Goal: Browse casually: Explore the website without a specific task or goal

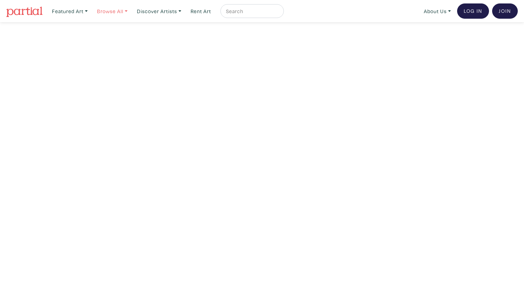
click at [91, 10] on link "Browse All" at bounding box center [70, 11] width 42 height 14
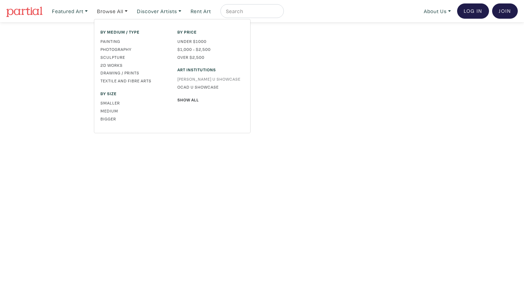
click at [208, 76] on link "[PERSON_NAME] U Showcase" at bounding box center [210, 79] width 67 height 6
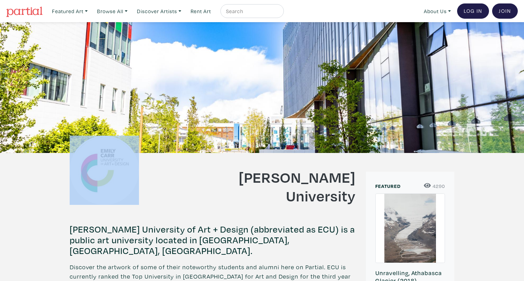
drag, startPoint x: 174, startPoint y: 181, endPoint x: 158, endPoint y: 95, distance: 87.5
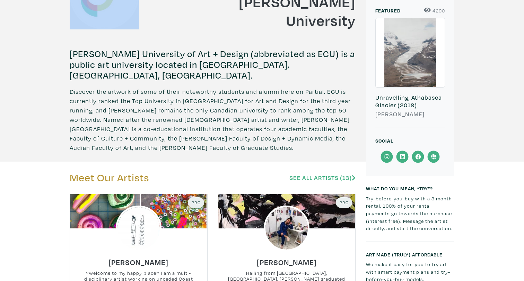
scroll to position [160, 0]
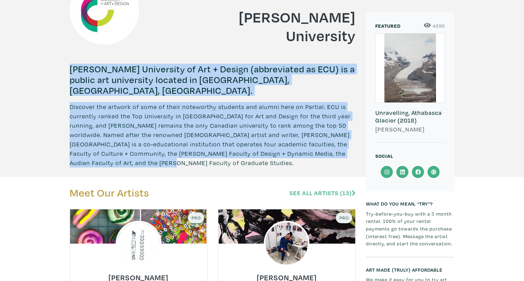
drag, startPoint x: 159, startPoint y: 53, endPoint x: 191, endPoint y: 164, distance: 115.9
click at [191, 164] on p "Discover the artwork of some of their noteworthy students and alumni here on Pa…" at bounding box center [213, 134] width 286 height 65
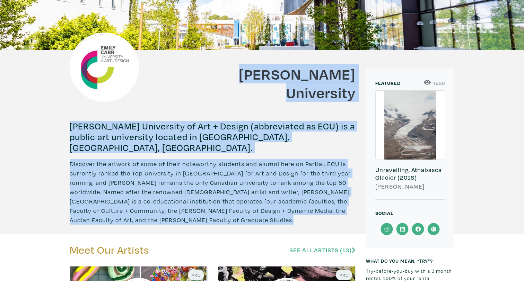
scroll to position [74, 0]
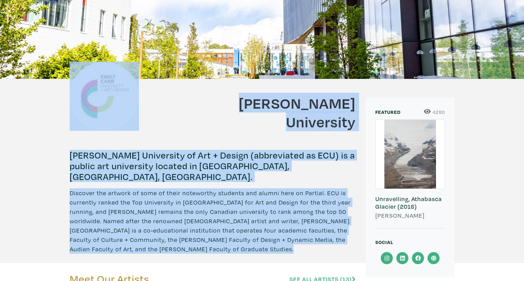
drag, startPoint x: 191, startPoint y: 164, endPoint x: 174, endPoint y: 34, distance: 130.7
click at [174, 34] on div at bounding box center [262, 13] width 524 height 131
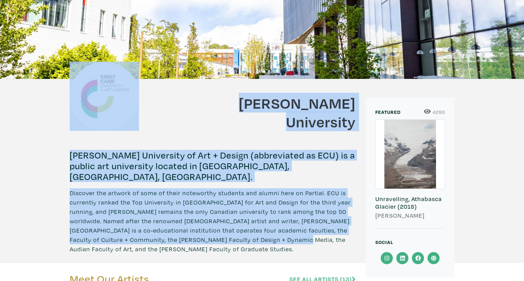
drag, startPoint x: 174, startPoint y: 34, endPoint x: 264, endPoint y: 244, distance: 228.1
click at [264, 244] on p "Discover the artwork of some of their noteworthy students and alumni here on Pa…" at bounding box center [213, 220] width 286 height 65
drag, startPoint x: 261, startPoint y: 247, endPoint x: 262, endPoint y: 55, distance: 191.2
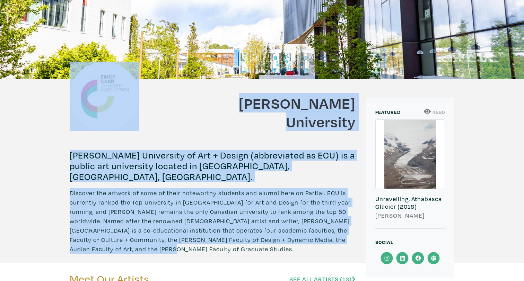
scroll to position [0, 0]
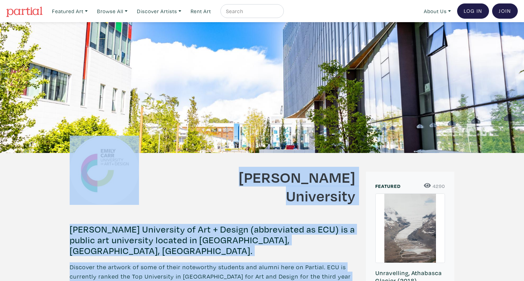
click at [21, 7] on img at bounding box center [24, 12] width 36 height 10
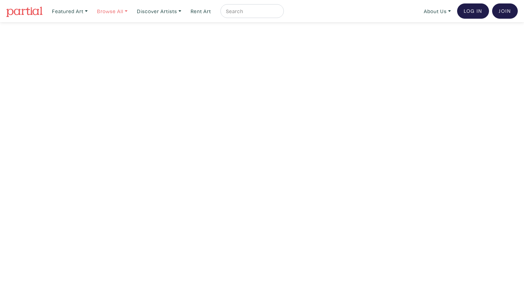
click at [91, 9] on link "Browse All" at bounding box center [70, 11] width 42 height 14
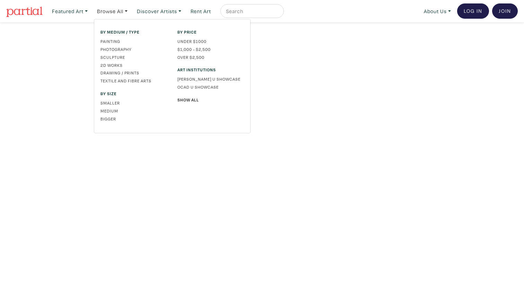
click at [191, 95] on div "By price Under $1000 $1,000 - $2,500 Over $2,500 Art Institutions Emily Carr U …" at bounding box center [210, 76] width 77 height 95
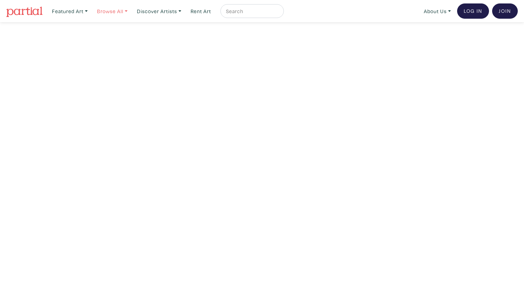
click at [91, 10] on link "Browse All" at bounding box center [70, 11] width 42 height 14
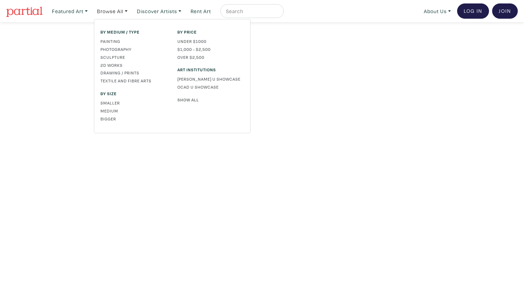
click at [187, 102] on link "Show All" at bounding box center [210, 100] width 67 height 6
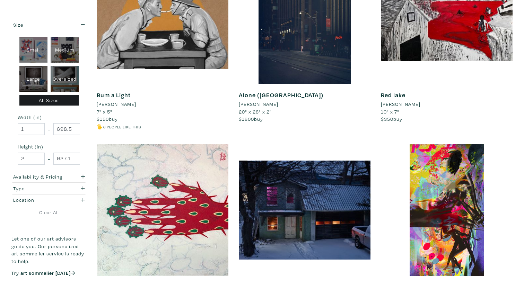
scroll to position [800, 0]
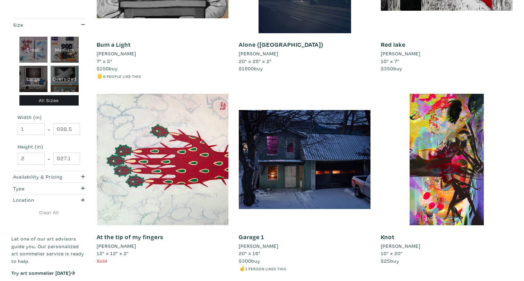
click at [377, 133] on div "Knot [PERSON_NAME] 10" x 20" $25 buy #digital #design #graphic #pop culture #gr…" at bounding box center [447, 190] width 142 height 193
click at [377, 133] on div "Knot Michael Lé 10" x 20" $25 buy #digital #design #graphic #pop culture #graph…" at bounding box center [447, 190] width 142 height 193
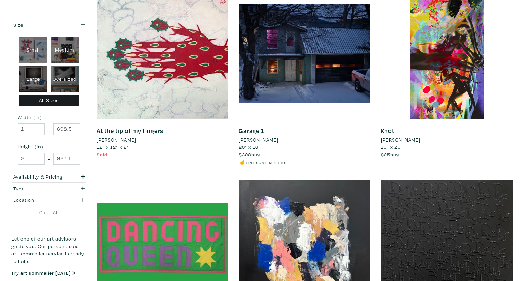
scroll to position [925, 0]
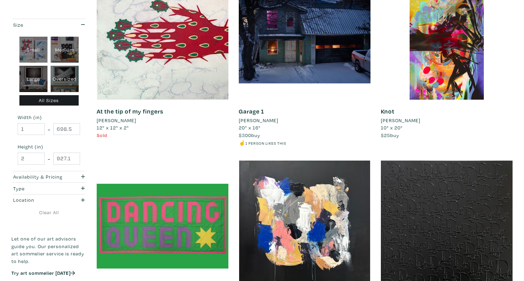
drag, startPoint x: 377, startPoint y: 133, endPoint x: 378, endPoint y: 136, distance: 3.6
click at [378, 136] on div "Knot Michael Lé 10" x 20" $25 buy #digital #design #graphic #pop culture #graph…" at bounding box center [447, 64] width 142 height 193
drag, startPoint x: 378, startPoint y: 136, endPoint x: 413, endPoint y: 139, distance: 35.1
click at [414, 140] on div "Knot Michael Lé 10" x 20" $25 buy #digital #design #graphic #pop culture #graph…" at bounding box center [447, 64] width 142 height 193
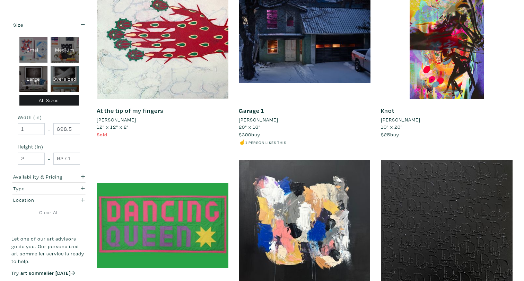
drag, startPoint x: 413, startPoint y: 139, endPoint x: 375, endPoint y: 67, distance: 81.8
click at [375, 67] on div "Garage 1 Peter Chatterton 20" x 16" $300 buy ☝️ 1 person likes this #photograph…" at bounding box center [304, 63] width 142 height 193
drag, startPoint x: 376, startPoint y: 62, endPoint x: 400, endPoint y: 126, distance: 68.8
click at [400, 126] on div "Knot Michael Lé 10" x 20" $25 buy #digital #design #graphic #pop culture #graph…" at bounding box center [447, 63] width 142 height 193
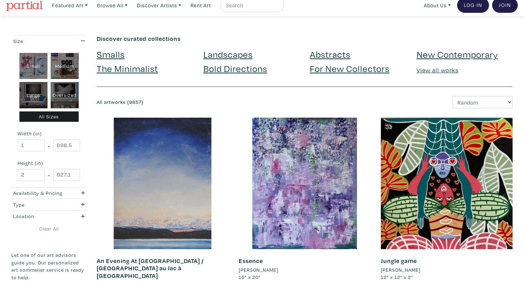
scroll to position [0, 0]
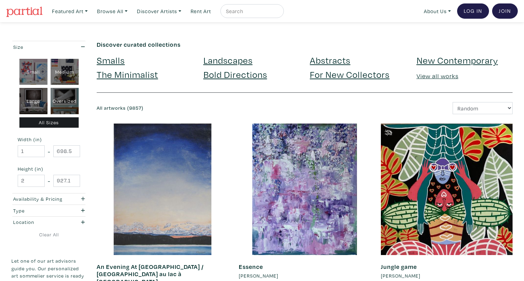
click at [27, 8] on img at bounding box center [24, 12] width 36 height 10
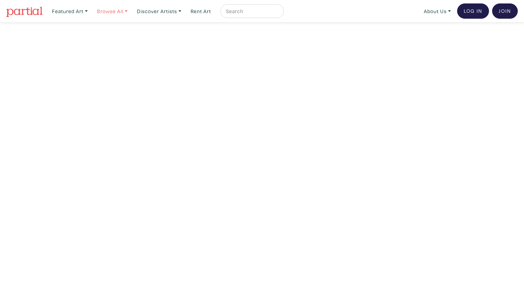
click at [91, 11] on link "Browse All" at bounding box center [70, 11] width 42 height 14
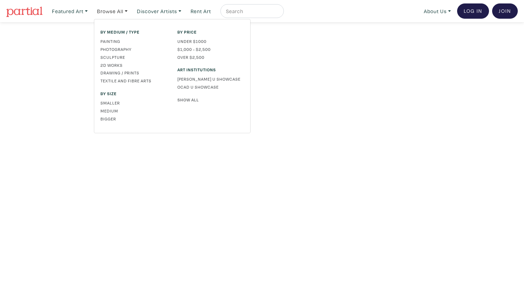
click at [195, 98] on link "Show All" at bounding box center [210, 100] width 67 height 6
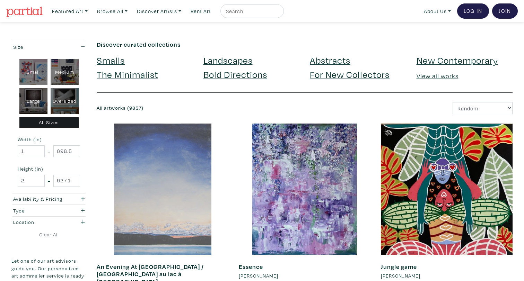
click at [170, 130] on div at bounding box center [163, 190] width 132 height 132
